Goal: Task Accomplishment & Management: Manage account settings

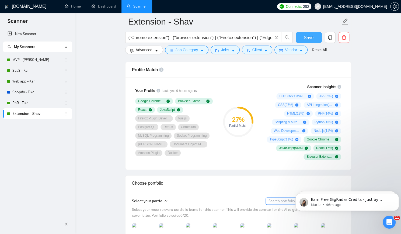
click at [307, 36] on span "Save" at bounding box center [308, 37] width 10 height 7
click at [395, 195] on button "Dismiss notification" at bounding box center [396, 194] width 7 height 7
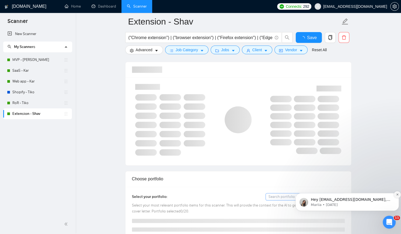
click at [394, 194] on button "Dismiss notification" at bounding box center [396, 194] width 7 height 7
checkbox input "true"
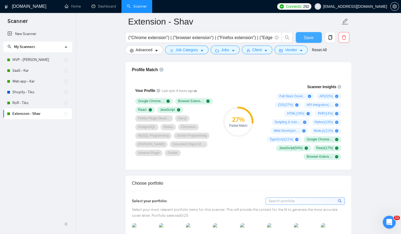
click at [309, 38] on span "Save" at bounding box center [308, 37] width 10 height 7
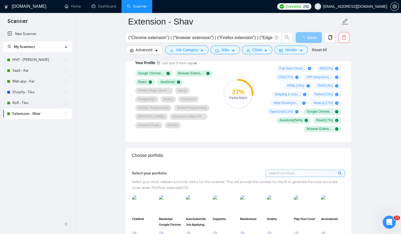
scroll to position [404, 0]
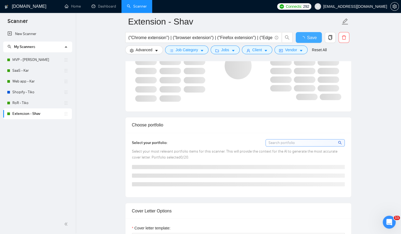
checkbox input "true"
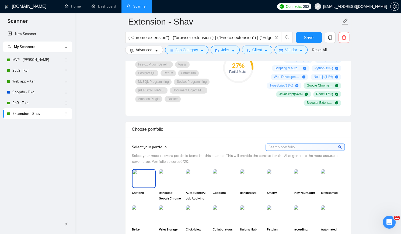
click at [149, 176] on img at bounding box center [143, 178] width 23 height 18
click at [170, 176] on img at bounding box center [170, 178] width 23 height 18
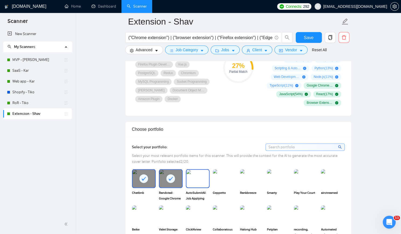
click at [194, 177] on img at bounding box center [197, 178] width 23 height 18
click at [260, 177] on img at bounding box center [251, 178] width 23 height 18
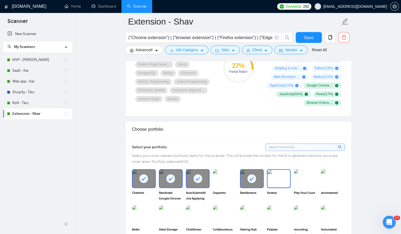
click at [279, 178] on img at bounding box center [278, 178] width 23 height 18
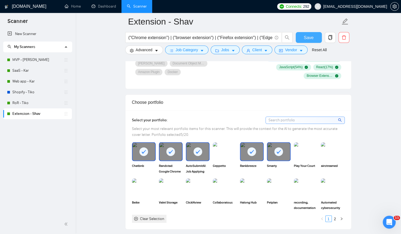
click at [309, 38] on span "Save" at bounding box center [308, 37] width 10 height 7
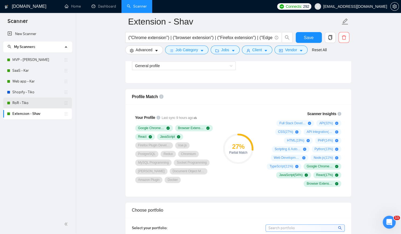
click at [35, 101] on link "RoR - Tiko" at bounding box center [37, 102] width 51 height 11
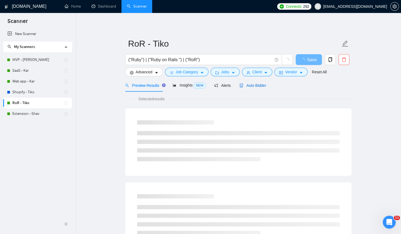
click at [249, 84] on span "Auto Bidder" at bounding box center [252, 85] width 27 height 4
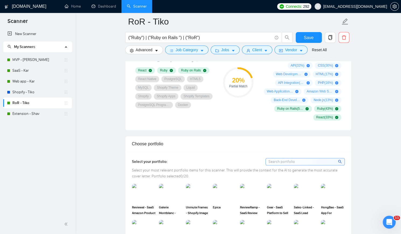
scroll to position [457, 0]
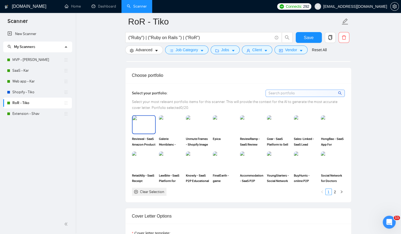
click at [145, 122] on img at bounding box center [143, 124] width 23 height 18
click at [172, 120] on img at bounding box center [170, 124] width 23 height 18
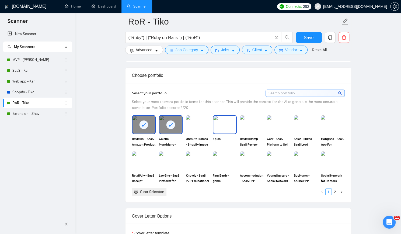
click at [224, 122] on img at bounding box center [224, 124] width 23 height 18
click at [254, 122] on img at bounding box center [251, 124] width 23 height 18
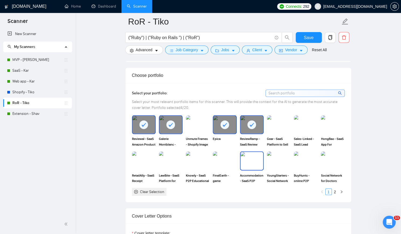
click at [251, 158] on img at bounding box center [251, 160] width 23 height 18
click at [307, 36] on span "Save" at bounding box center [308, 37] width 10 height 7
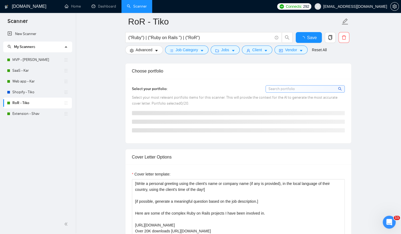
checkbox input "true"
